Goal: Obtain resource: Obtain resource

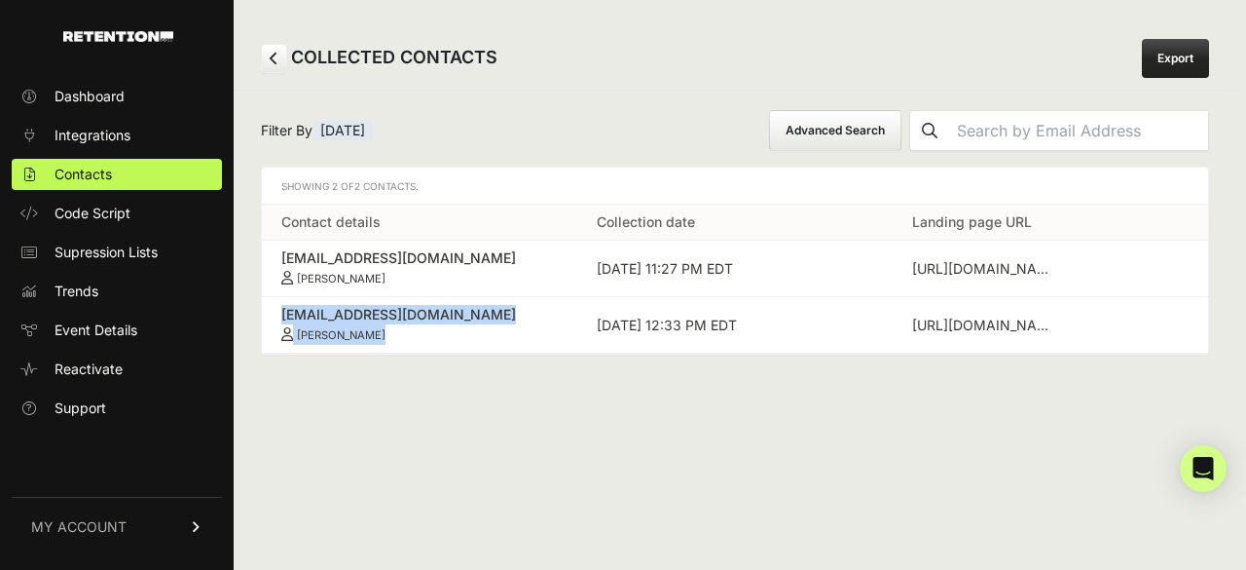
click at [572, 32] on div "COLLECTED CONTACTS Export" at bounding box center [735, 58] width 1003 height 62
drag, startPoint x: 273, startPoint y: 316, endPoint x: 445, endPoint y: 334, distance: 173.4
click at [445, 334] on td "[EMAIL_ADDRESS][DOMAIN_NAME] [PERSON_NAME]" at bounding box center [420, 325] width 316 height 56
copy link "[EMAIL_ADDRESS][DOMAIN_NAME] [PERSON_NAME]"
click at [104, 178] on span "Contacts" at bounding box center [83, 174] width 57 height 19
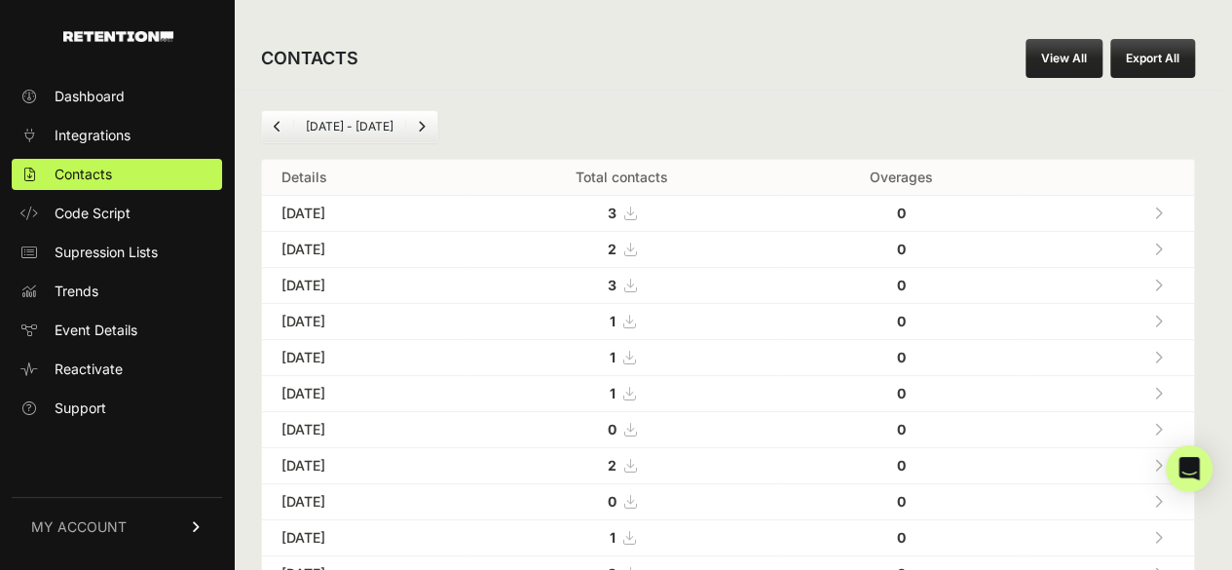
click at [1174, 281] on link at bounding box center [1158, 285] width 32 height 40
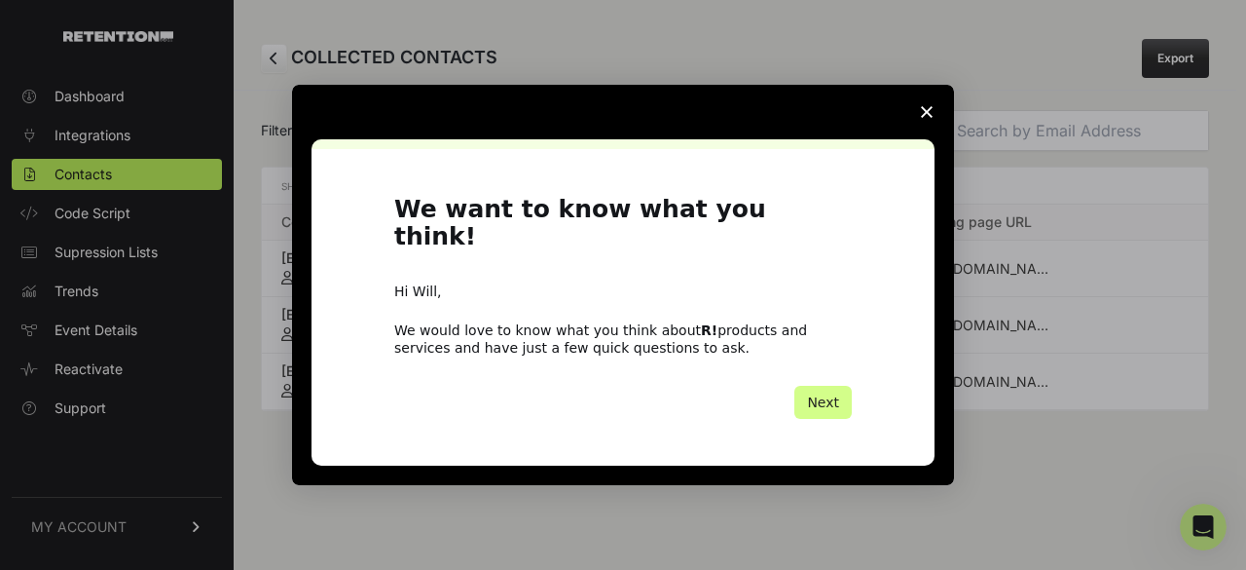
click at [925, 118] on polygon "Close survey" at bounding box center [927, 112] width 12 height 12
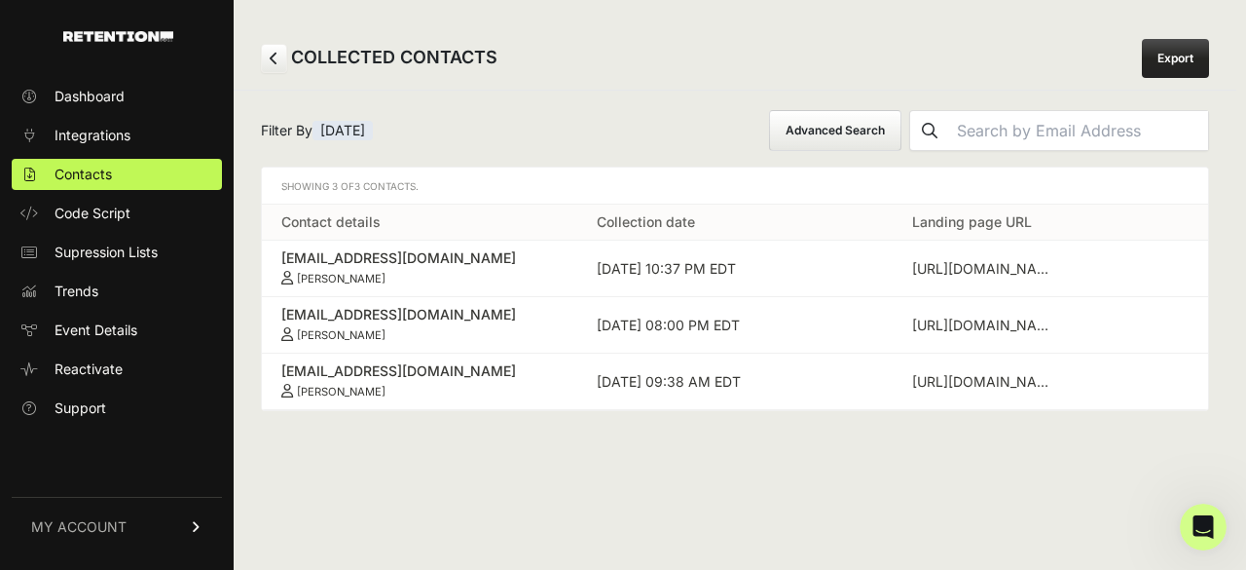
drag, startPoint x: 279, startPoint y: 253, endPoint x: 425, endPoint y: 274, distance: 147.5
click at [425, 274] on td "[EMAIL_ADDRESS][DOMAIN_NAME] [PERSON_NAME]" at bounding box center [420, 269] width 316 height 56
copy link "[EMAIL_ADDRESS][DOMAIN_NAME] [PERSON_NAME]"
